Goal: Task Accomplishment & Management: Manage account settings

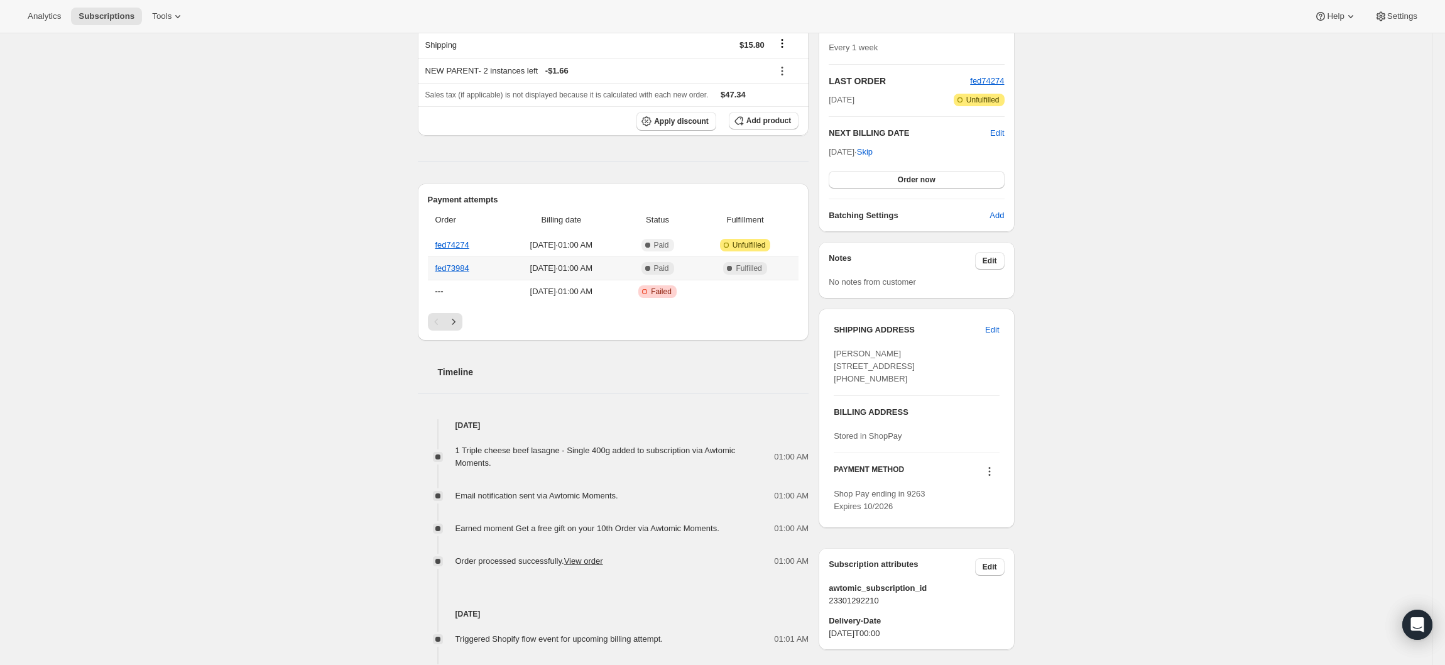
scroll to position [251, 0]
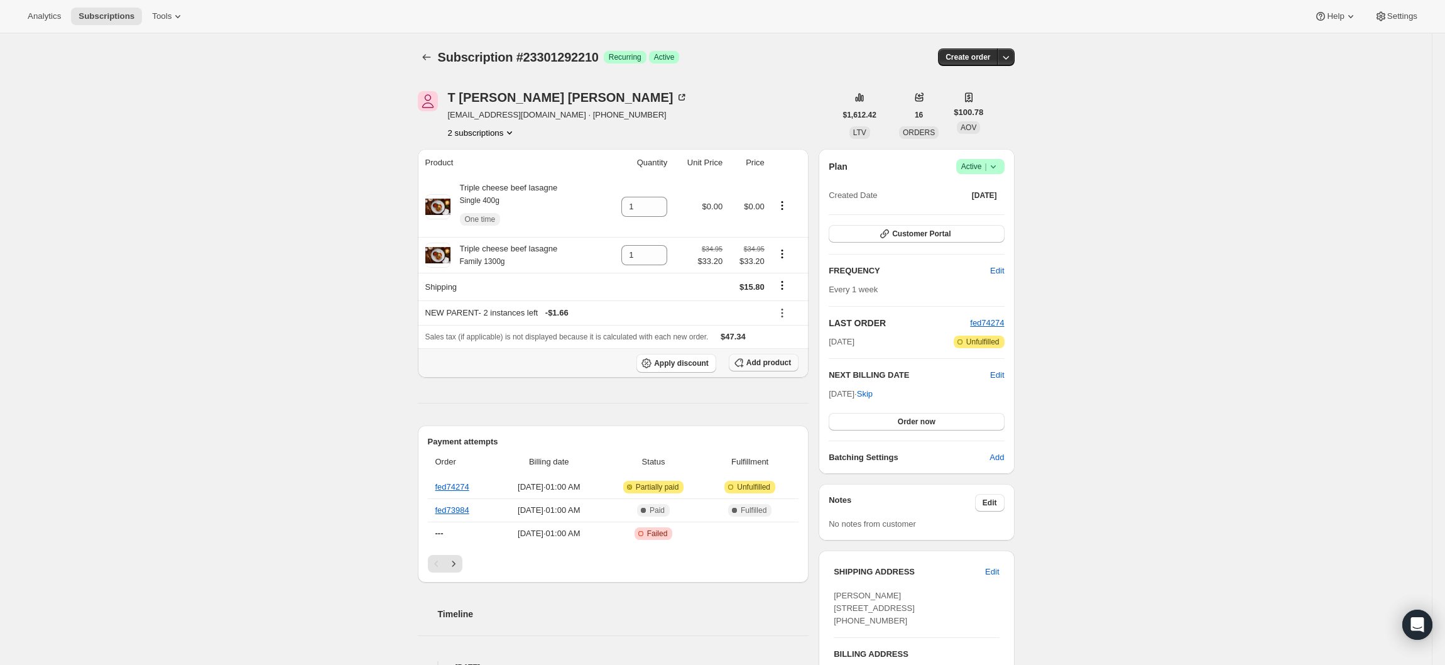
click at [765, 363] on span "Add product" at bounding box center [769, 363] width 45 height 10
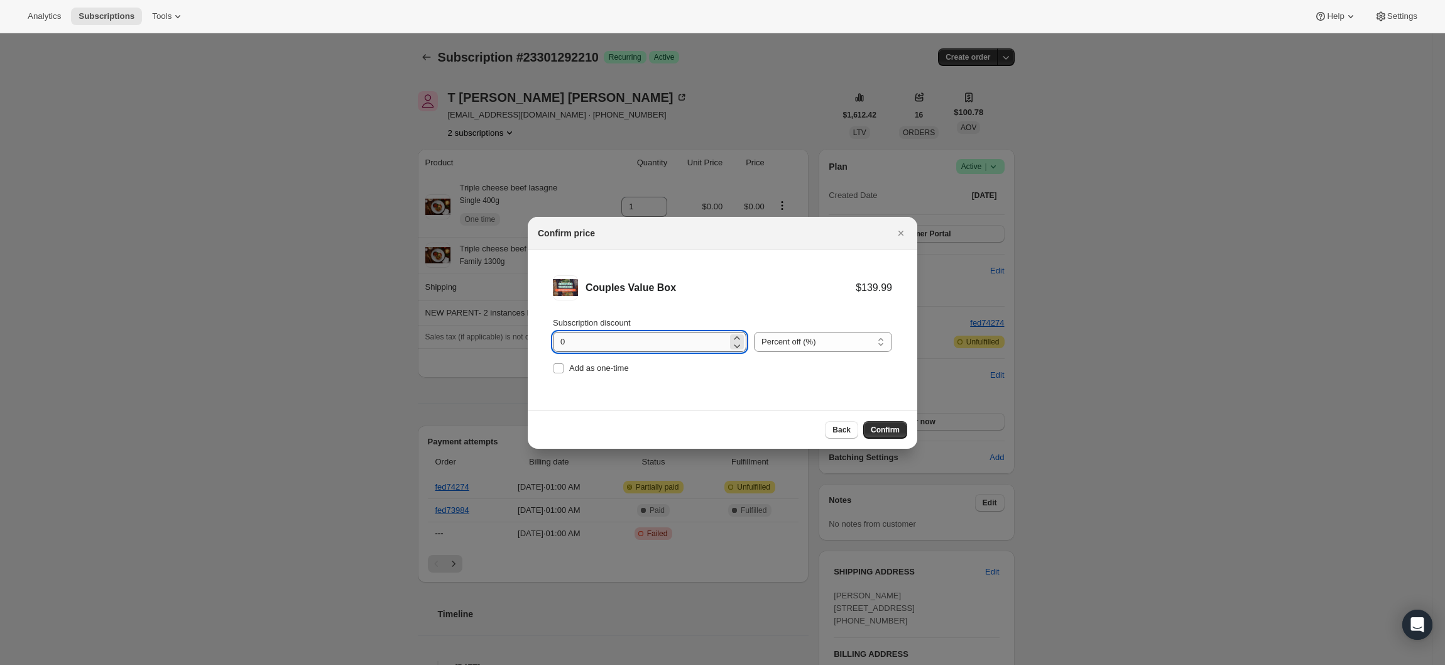
click at [671, 351] on input "0" at bounding box center [640, 342] width 175 height 20
type input "5"
click at [895, 427] on span "Confirm" at bounding box center [885, 430] width 29 height 10
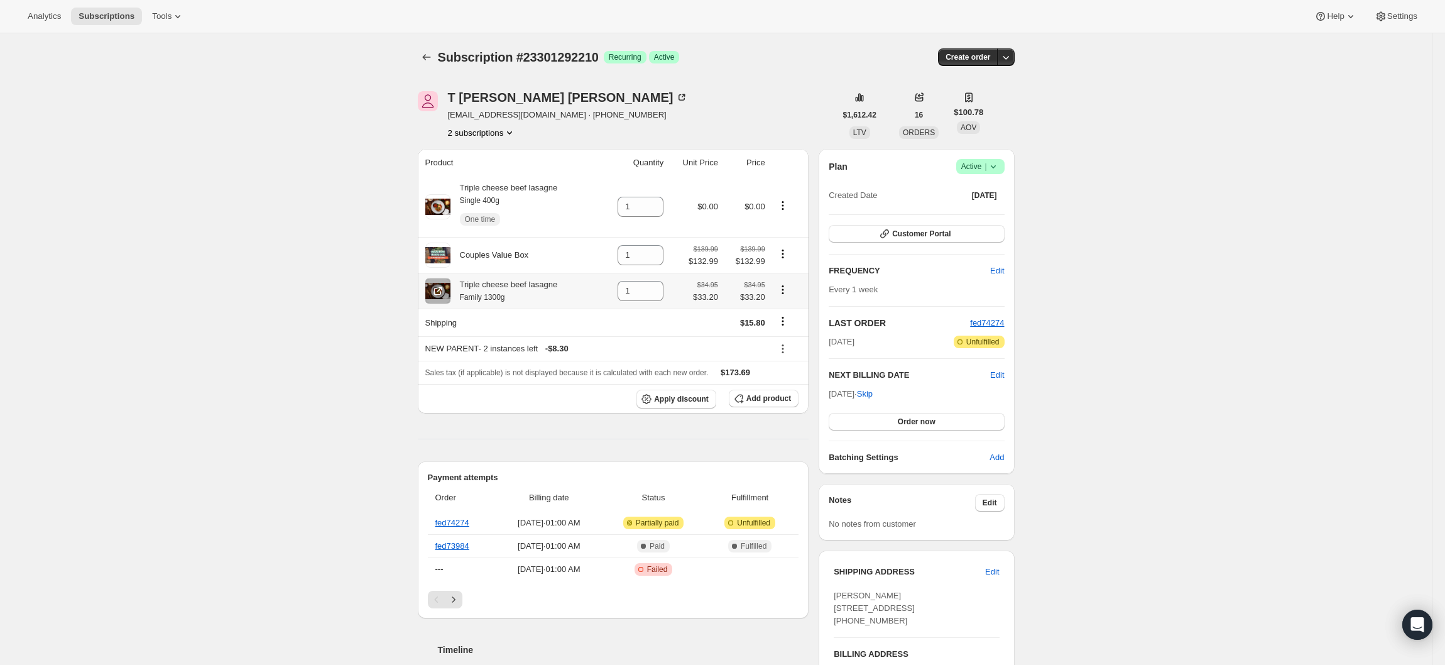
click at [788, 288] on icon "Product actions" at bounding box center [783, 289] width 13 height 13
click at [789, 208] on icon "Product actions" at bounding box center [783, 205] width 13 height 13
click at [772, 271] on span "Remove" at bounding box center [765, 272] width 30 height 9
type input "0"
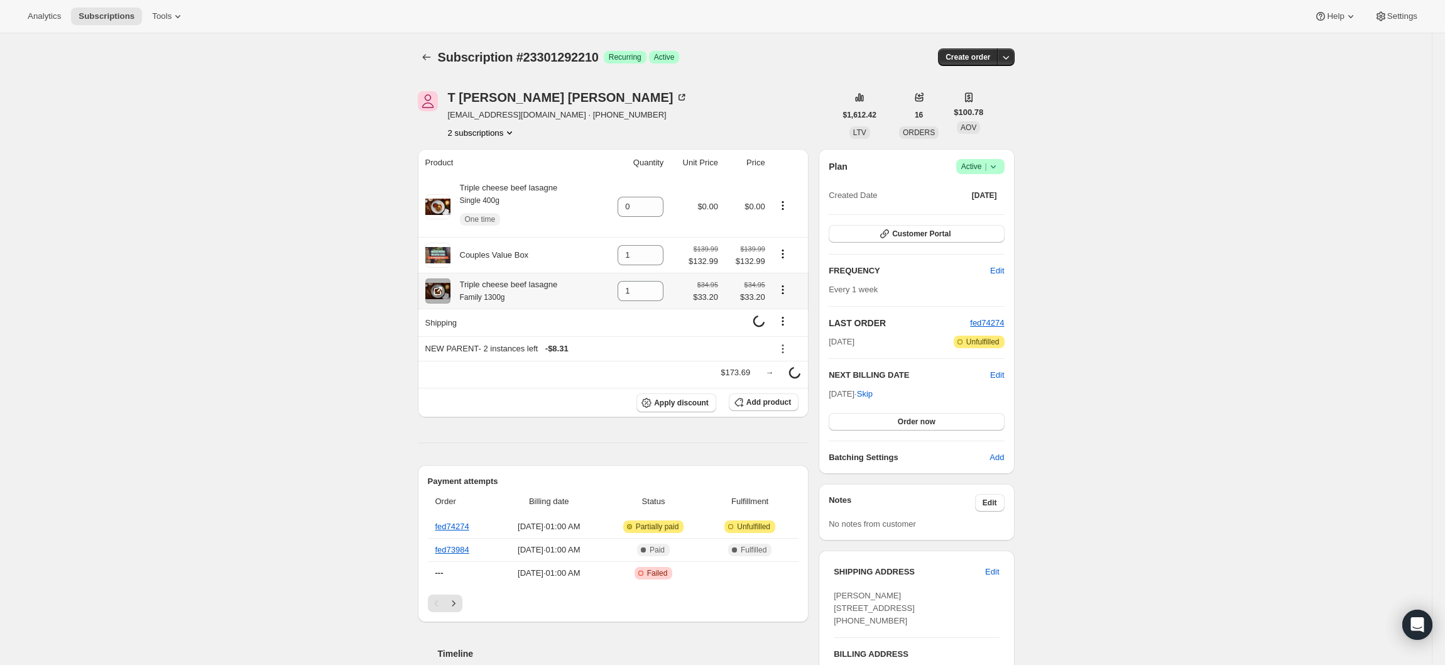
click at [789, 295] on icon "Product actions" at bounding box center [783, 289] width 13 height 13
click at [789, 258] on icon "Product actions" at bounding box center [783, 254] width 13 height 13
click at [563, 261] on div "Couples Value Box" at bounding box center [510, 255] width 171 height 25
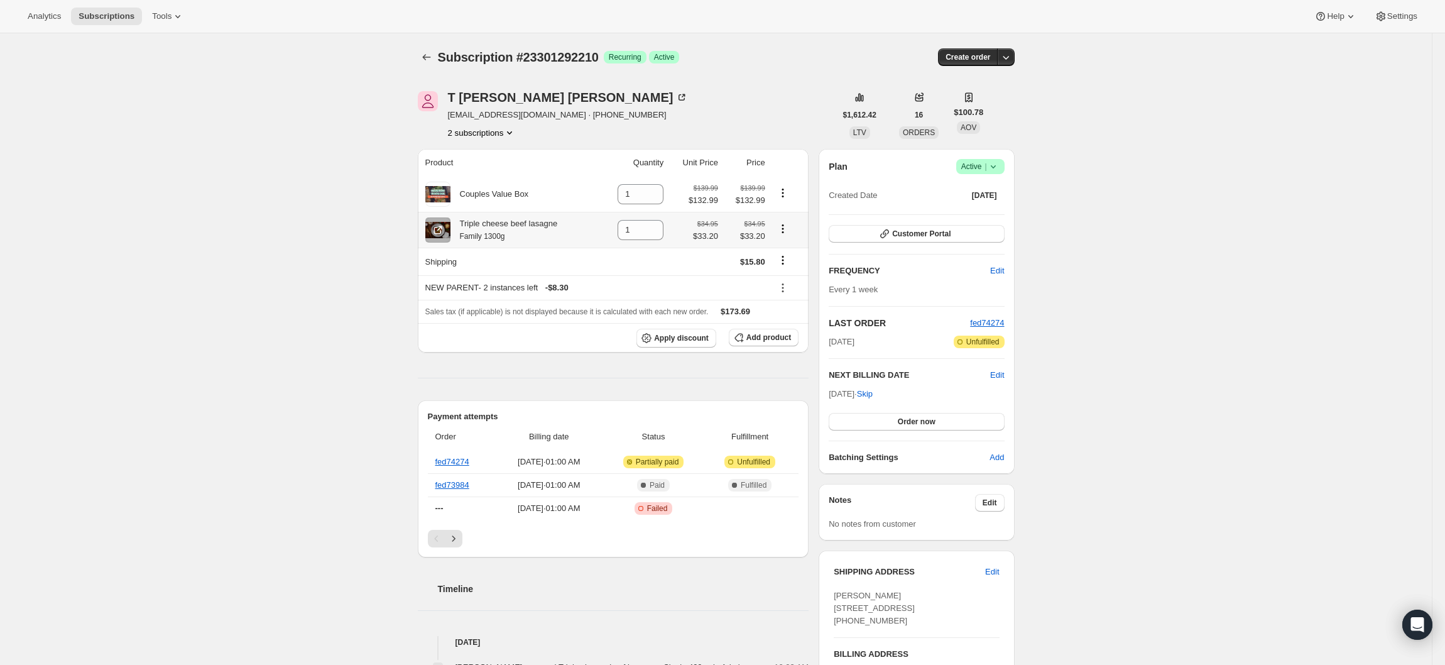
click at [787, 230] on icon "Product actions" at bounding box center [783, 228] width 13 height 13
click at [553, 221] on div "Triple cheese beef lasagne Family 1300g" at bounding box center [504, 229] width 107 height 25
click at [640, 233] on input "1" at bounding box center [631, 230] width 27 height 20
type input "0"
